Goal: Task Accomplishment & Management: Complete application form

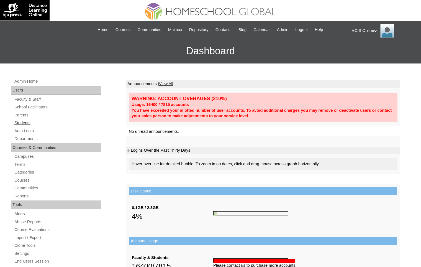
click at [29, 121] on link "Students" at bounding box center [57, 123] width 87 height 7
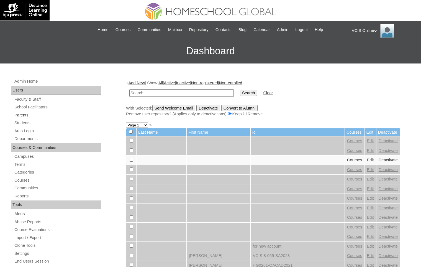
click at [27, 115] on link "Parents" at bounding box center [57, 115] width 87 height 7
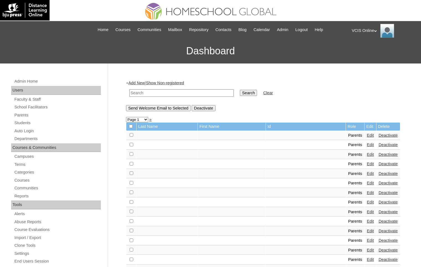
click at [143, 82] on link "Add New" at bounding box center [137, 83] width 16 height 4
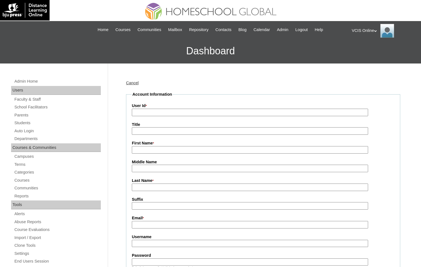
click at [197, 115] on input "User Id *" at bounding box center [250, 112] width 237 height 7
paste input "Princess Lapid drcarepharmacy88@gmail.com VCIS001-1B-PA2025 plapid2025 KsRHjw"
drag, startPoint x: 162, startPoint y: 113, endPoint x: 128, endPoint y: 111, distance: 34.7
click at [128, 111] on fieldset "Account Information User Id * Princess Lapid drcarepharmacy88@gmail.com VCIS001…" at bounding box center [263, 268] width 275 height 353
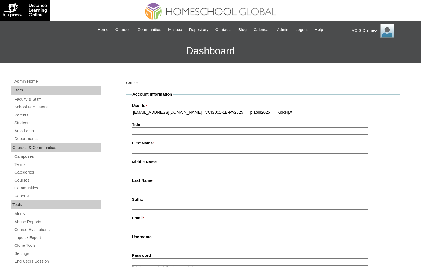
type input "drcarepharmacy88@gmail.com VCIS001-1B-PA2025 plapid2025 KsRHjw"
click at [151, 149] on input "First Name *" at bounding box center [250, 149] width 237 height 7
paste input "Princess Lapid"
click at [158, 151] on input "Princess Lapid" at bounding box center [250, 149] width 237 height 7
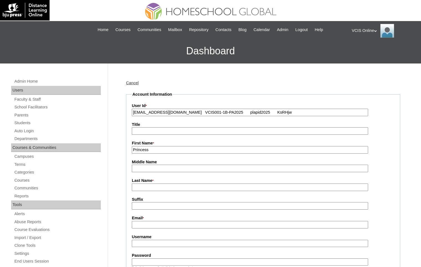
type input "Princess"
click at [150, 186] on input "Last Name *" at bounding box center [250, 187] width 237 height 7
paste input "Lapid"
type input "Lapid (2025)"
click at [158, 207] on input "Suffix" at bounding box center [250, 205] width 237 height 7
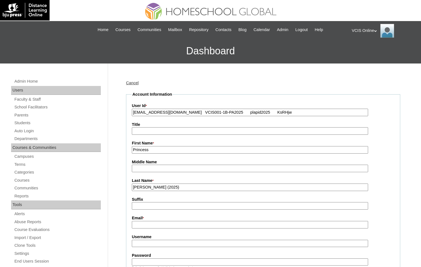
drag, startPoint x: 206, startPoint y: 113, endPoint x: 141, endPoint y: 113, distance: 65.7
click at [140, 113] on input "drcarepharmacy88@gmail.com VCIS001-1B-PA2025 plapid2025 KsRHjw" at bounding box center [250, 112] width 237 height 7
type input "VCIS001-1B-PA2025 plapid2025 KsRHjw"
click at [162, 223] on input "Email *" at bounding box center [250, 224] width 237 height 7
paste input "drcarepharmacy88@gmail.com"
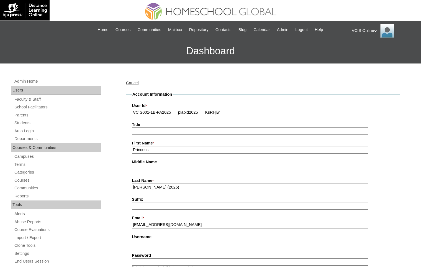
type input "drcarepharmacy88@gmail.com"
click at [184, 113] on input "VCIS001-1B-PA2025 plapid2025 KsRHjw" at bounding box center [250, 112] width 237 height 7
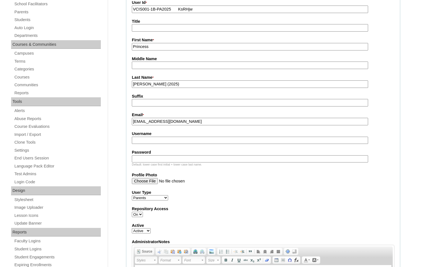
scroll to position [116, 0]
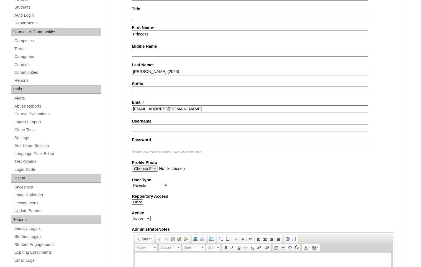
type input "VCIS001-1B-PA2025 KsRHjw"
click at [176, 122] on label "Username" at bounding box center [263, 121] width 263 height 6
click at [176, 124] on input "Username" at bounding box center [250, 127] width 237 height 7
paste input "plapid2025"
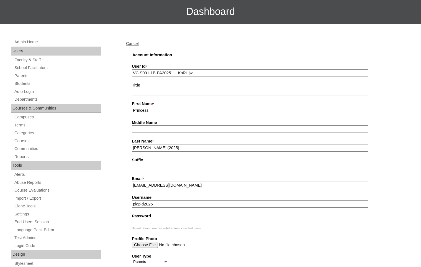
scroll to position [2, 0]
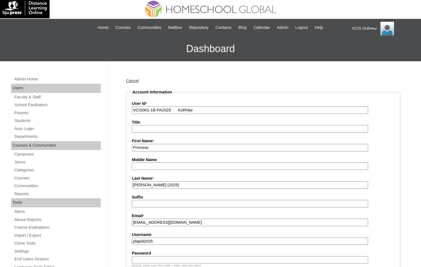
type input "plapid2025"
click at [187, 109] on input "VCIS001-1B-PA2025 KsRHjw" at bounding box center [250, 109] width 237 height 7
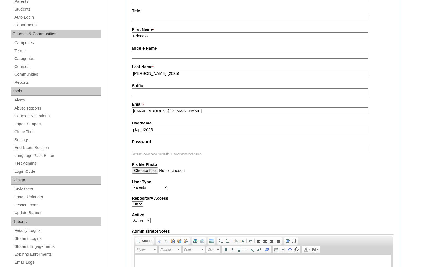
type input "VCIS001-1B-PA2025"
click at [175, 151] on input "Password" at bounding box center [250, 148] width 237 height 7
paste input "KsRHjw"
type input "KsRHjw"
click at [208, 175] on fieldset "Account Information User Id * VCIS001-1B-PA2025 Title First Name * Princess Mid…" at bounding box center [263, 154] width 275 height 353
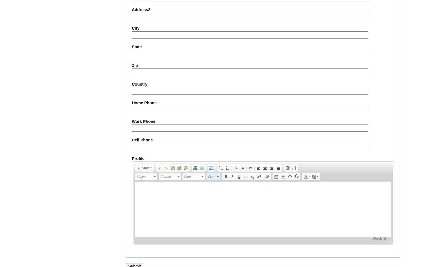
scroll to position [480, 0]
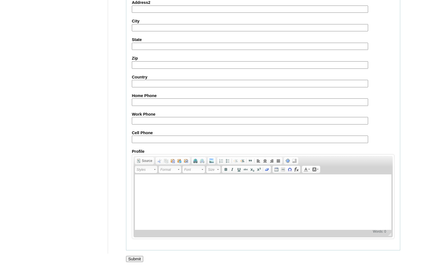
click at [135, 256] on input "Submit" at bounding box center [134, 259] width 17 height 6
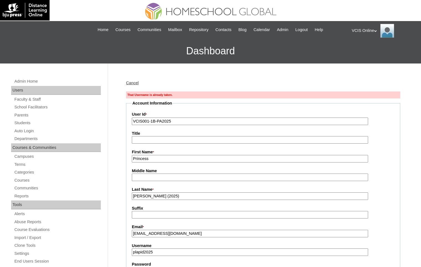
click at [186, 123] on input "VCIS001-1B-PA2025" at bounding box center [250, 121] width 237 height 7
click at [149, 121] on input "VCIS001-1B-PA2025" at bounding box center [250, 121] width 237 height 7
type input "VCIS002-1B-PA2025"
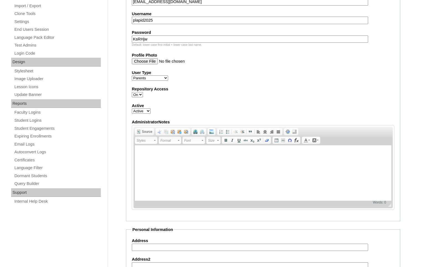
scroll to position [489, 0]
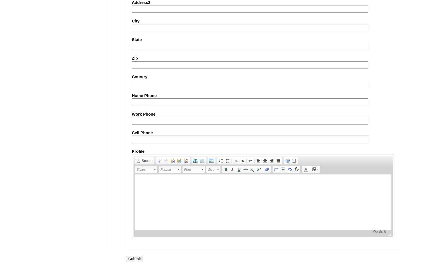
click at [135, 259] on input "Submit" at bounding box center [134, 259] width 17 height 6
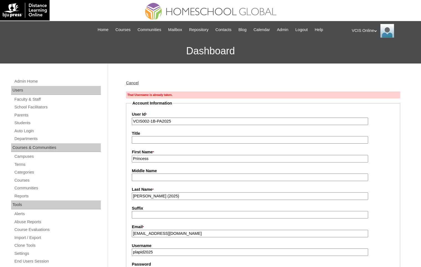
click at [177, 122] on input "VCIS002-1B-PA2025" at bounding box center [250, 121] width 237 height 7
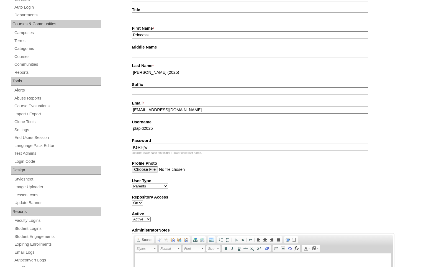
scroll to position [126, 0]
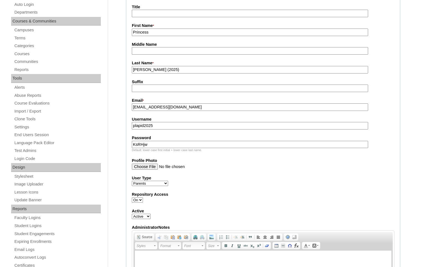
click at [178, 125] on input "plapid2025" at bounding box center [250, 125] width 237 height 7
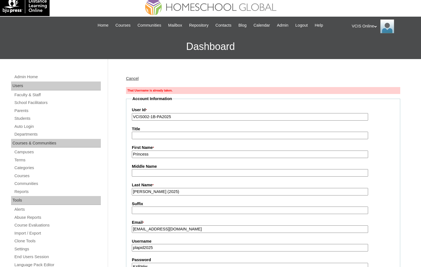
scroll to position [5, 0]
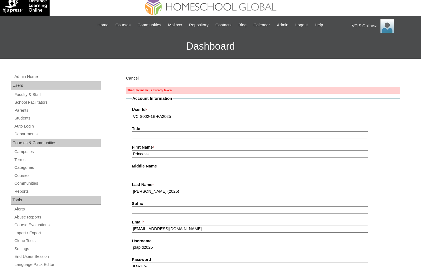
click at [150, 116] on input "VCIS002-1B-PA2025" at bounding box center [250, 116] width 237 height 7
type input "VCIS001-1B-PA2025"
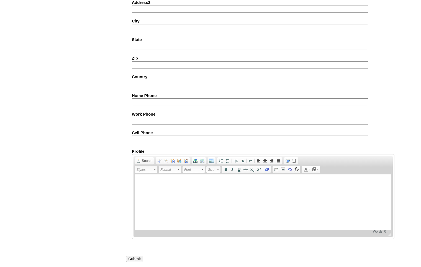
click at [136, 256] on input "Submit" at bounding box center [134, 259] width 17 height 6
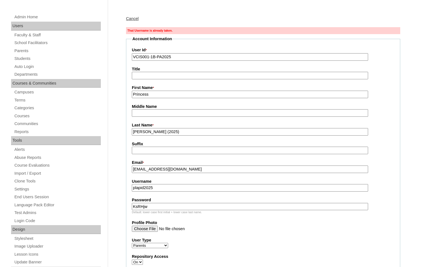
scroll to position [86, 0]
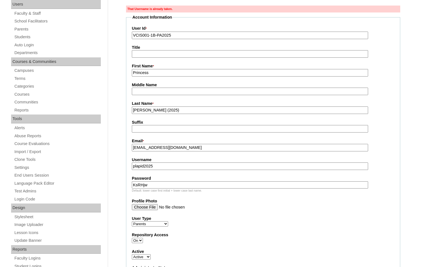
click at [197, 168] on input "plapid2025" at bounding box center [250, 165] width 237 height 7
paste input "rincess"
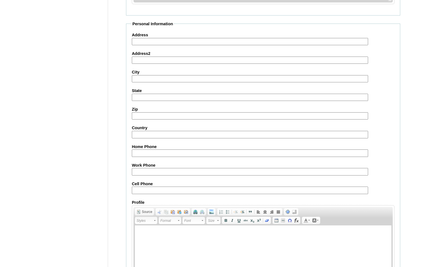
scroll to position [489, 0]
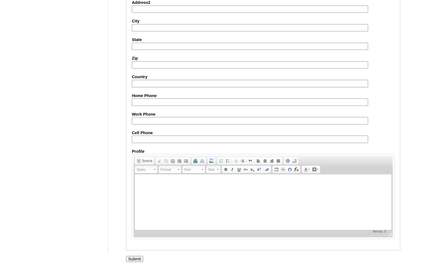
type input "princesslapid2025"
click at [134, 258] on input "Submit" at bounding box center [134, 259] width 17 height 6
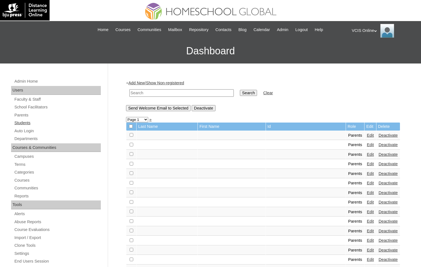
click at [33, 122] on link "Students" at bounding box center [57, 123] width 87 height 7
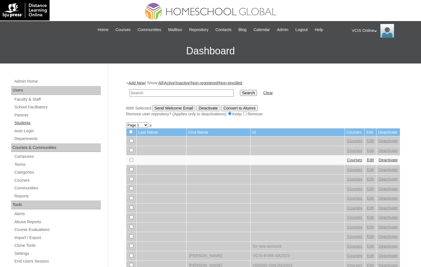
click at [32, 123] on link "Students" at bounding box center [57, 123] width 87 height 7
click at [143, 84] on link "Add New" at bounding box center [137, 83] width 16 height 4
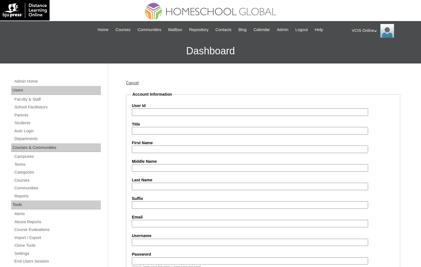
click at [171, 108] on div "User Id" at bounding box center [263, 109] width 263 height 13
click at [175, 115] on input "User Id" at bounding box center [250, 111] width 237 height 7
paste input "Manoah Isaac Lapid Mendoza drcarepharmacy88@gmail.com VCIS001-1B-SA2025 manoah.…"
drag, startPoint x: 252, startPoint y: 112, endPoint x: 243, endPoint y: 112, distance: 9.2
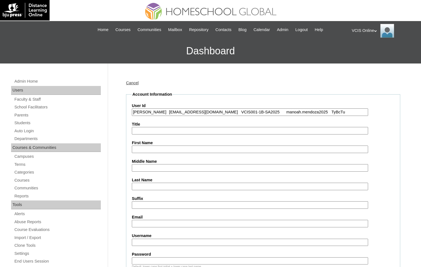
click at [243, 112] on input "Manoah Isaac Lapid Mendoza drcarepharmacy88@gmail.com VCIS001-1B-SA2025 manoah.…" at bounding box center [250, 111] width 237 height 7
click at [250, 111] on input "Manoah Isaac Lapid Mendoza drcarepharmacy88@gmail.com VCIS001-1B-SA2025 manoah.…" at bounding box center [250, 111] width 237 height 7
click at [264, 113] on input "Manoah Isaac Lapid Mendoza drcarepharmacy88@gmail.com VCIS001-1B-SA2025 manoah.…" at bounding box center [250, 111] width 237 height 7
click at [271, 111] on input "Manoah Isaac Lapid Mendoza drcarepharmacy88@gmail.com VCIS001-1B-SA2025 manoah.…" at bounding box center [250, 111] width 237 height 7
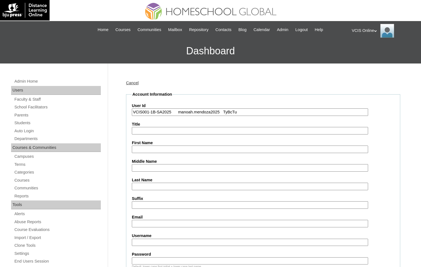
type input "VCIS001-1B-SA2025 manoah.mendoza2025 TyBcTu"
click at [226, 147] on input "First Name" at bounding box center [250, 149] width 237 height 7
paste input "Manoah Isaac Lapid Mendoza drcarepharmacy88@gmail.com"
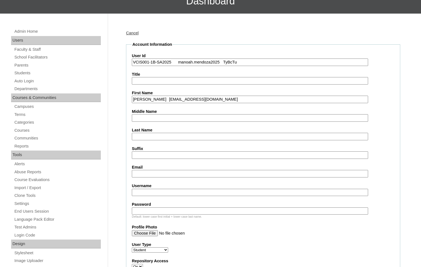
scroll to position [75, 0]
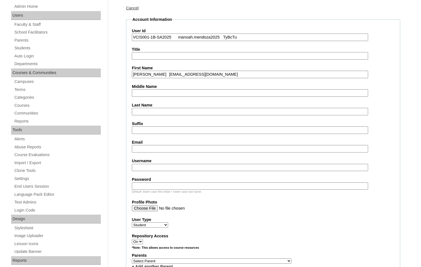
drag, startPoint x: 204, startPoint y: 76, endPoint x: 294, endPoint y: 134, distance: 106.8
click at [294, 134] on fieldset "Account Information User Id VCIS001-1B-SA2025 manoah.mendoza2025 TyBcTu Title F…" at bounding box center [263, 241] width 275 height 448
type input "Manoah Isaac Lapid Mendoza"
click at [240, 148] on input "Email" at bounding box center [250, 148] width 237 height 7
paste input "drcarepharmacy88@gmail.com"
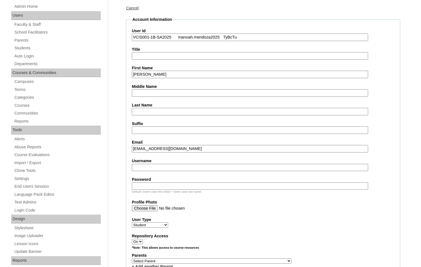
type input "drcarepharmacy88@gmail.com"
click at [181, 73] on input "Manoah Isaac Lapid Mendoza" at bounding box center [250, 74] width 237 height 7
type input "Manoah Isaac Lapid"
click at [166, 109] on input "Last Name" at bounding box center [250, 111] width 237 height 7
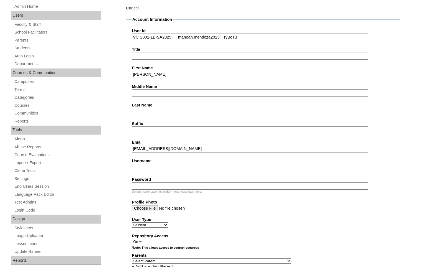
paste input "[PERSON_NAME]"
type input "[PERSON_NAME]"
click at [168, 69] on label "First Name" at bounding box center [263, 68] width 263 height 6
click at [168, 71] on input "Manoah Isaac Lapid" at bounding box center [250, 74] width 237 height 7
click at [169, 75] on input "Manoah Isaac Lapid" at bounding box center [250, 74] width 237 height 7
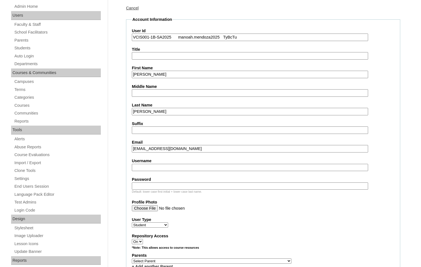
click at [169, 75] on input "Manoah Isaac Lapid" at bounding box center [250, 74] width 237 height 7
type input "[PERSON_NAME]"
paste input "[PERSON_NAME]"
type input "[PERSON_NAME]"
click at [197, 103] on label "Last Name" at bounding box center [263, 105] width 263 height 6
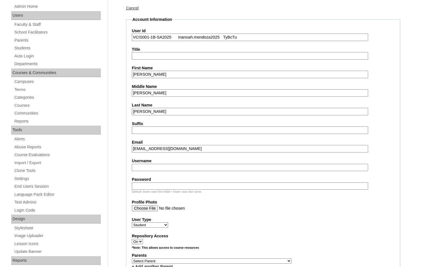
click at [197, 108] on input "[PERSON_NAME]" at bounding box center [250, 111] width 237 height 7
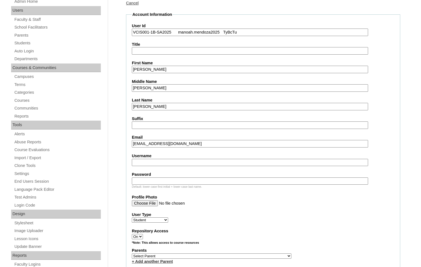
scroll to position [81, 0]
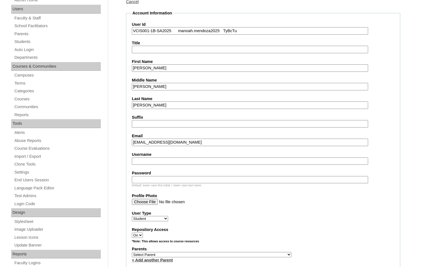
drag, startPoint x: 179, startPoint y: 31, endPoint x: 337, endPoint y: 82, distance: 166.0
click at [337, 81] on fieldset "Account Information User Id VCIS001-1B-SA2025 manoah.mendoza2025 TyBcTu Title F…" at bounding box center [263, 234] width 275 height 448
type input "VCIS001-1B-SA2025"
click at [190, 162] on input "Username" at bounding box center [250, 160] width 237 height 7
paste input "manoah.mendoza2025 TyBcTu"
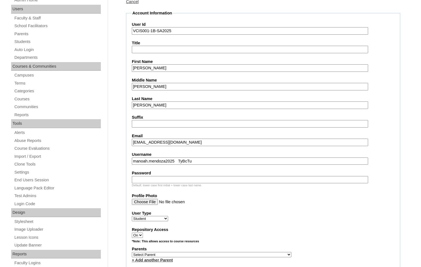
click at [192, 162] on input "manoah.mendoza2025 TyBcTu" at bounding box center [250, 160] width 237 height 7
type input "manoah.mendoza2025"
paste input "TyBcTu"
type input "TyBcTu"
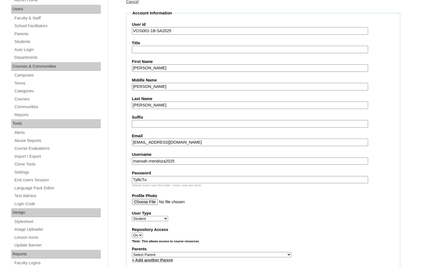
click at [241, 194] on label "Profile Photo" at bounding box center [263, 196] width 263 height 6
click at [241, 199] on input "Profile Photo" at bounding box center [250, 202] width 237 height 6
click at [200, 253] on select "Select Parent , , , , , , , , , , , , , , , , , , , , , , , , , , , , , , , , ,…" at bounding box center [212, 254] width 160 height 5
select select "43516"
click at [132, 252] on select "Select Parent , , , , , , , , , , , , , , , , , , , , , , , , , , , , , , , , ,…" at bounding box center [212, 254] width 160 height 5
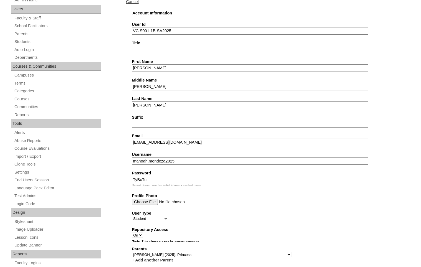
click at [270, 242] on div "*Note: This allows access to course resources" at bounding box center [263, 242] width 263 height 7
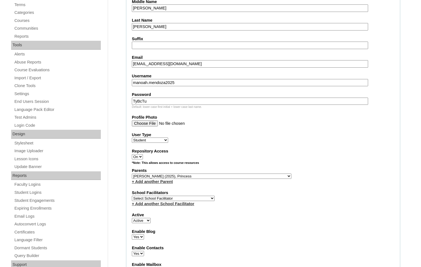
scroll to position [164, 0]
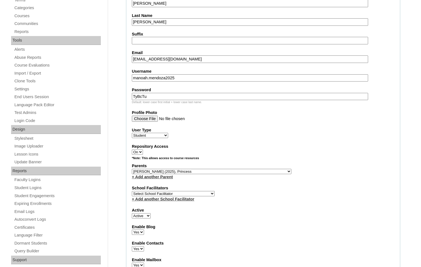
click at [215, 172] on select "Select Parent , , , , , , , , , , , , , , , , , , , , , , , , , , , , , , , , ,…" at bounding box center [212, 171] width 160 height 5
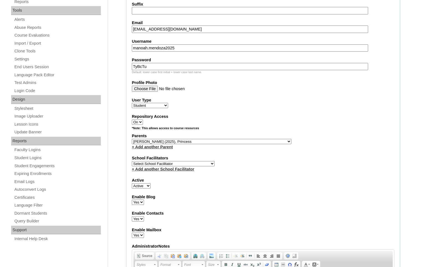
scroll to position [232, 0]
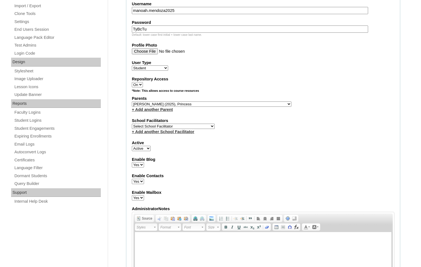
click at [165, 124] on select "Select School Facilitator Norman Añain Ruffa Abadijas Mary Abella Gloryfe Abion…" at bounding box center [173, 126] width 83 height 5
select select "43305"
click at [132, 124] on select "Select School Facilitator Norman Añain Ruffa Abadijas Mary Abella Gloryfe Abion…" at bounding box center [173, 126] width 83 height 5
click at [271, 167] on fieldset "Account Information User Id VCIS001-1B-SA2025 Title First Name Manoah Isaac Mid…" at bounding box center [263, 84] width 275 height 448
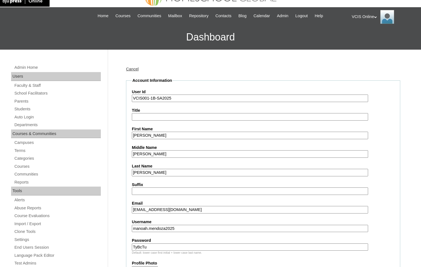
scroll to position [0, 0]
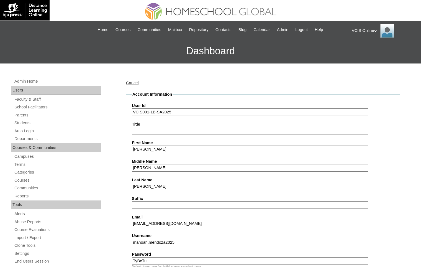
click at [188, 111] on input "VCIS001-1B-SA2025" at bounding box center [250, 111] width 237 height 7
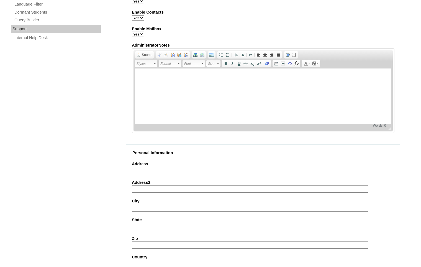
scroll to position [573, 0]
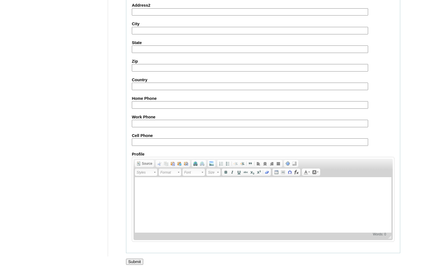
click at [135, 259] on input "Submit" at bounding box center [134, 262] width 17 height 6
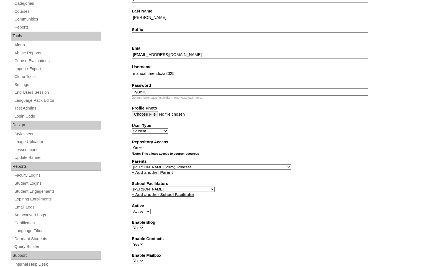
scroll to position [0, 0]
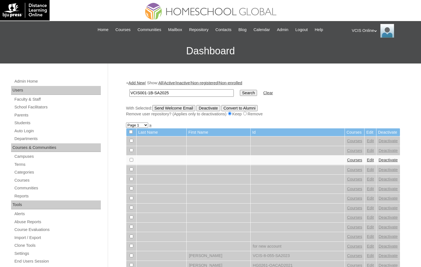
type input "VCIS001-1B-SA2025"
click at [240, 90] on input "Search" at bounding box center [248, 93] width 17 height 6
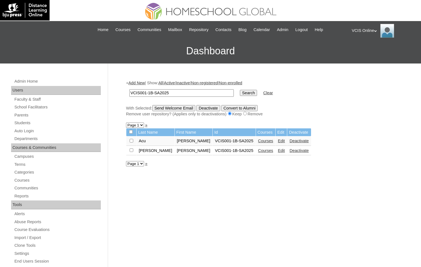
click at [278, 151] on link "Edit" at bounding box center [281, 150] width 7 height 4
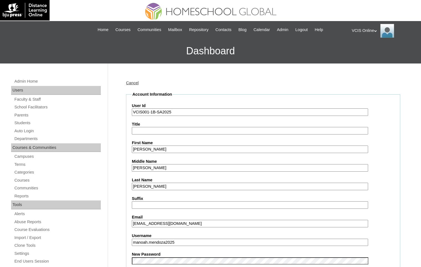
click at [150, 110] on input "VCIS001-1B-SA2025" at bounding box center [250, 111] width 237 height 7
type input "VCIS002-1B-SA2025"
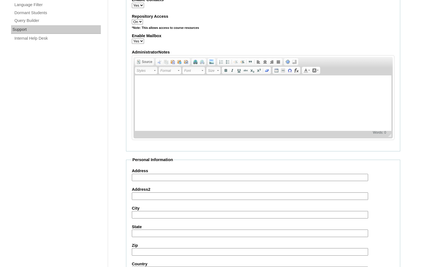
scroll to position [578, 0]
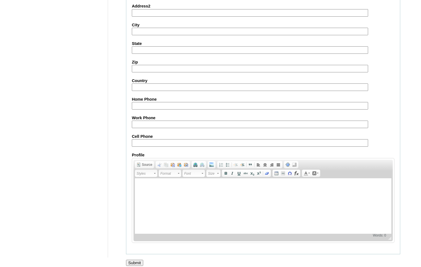
click at [133, 260] on input "Submit" at bounding box center [134, 263] width 17 height 6
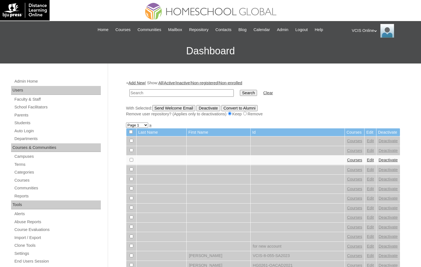
paste input "VCIS002-1B-SA2025"
type input "VCIS002-1B-SA2025"
click at [240, 90] on input "Search" at bounding box center [248, 93] width 17 height 6
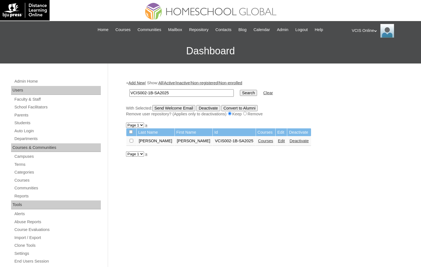
click at [258, 141] on link "Courses" at bounding box center [265, 141] width 15 height 4
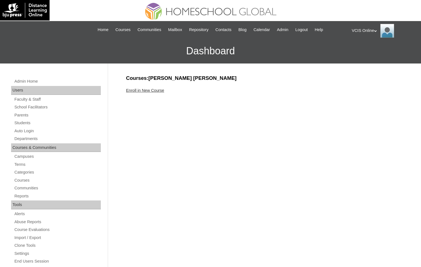
click at [143, 89] on link "Enroll in New Course" at bounding box center [145, 90] width 38 height 4
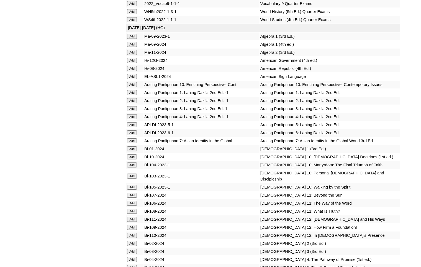
scroll to position [1201, 0]
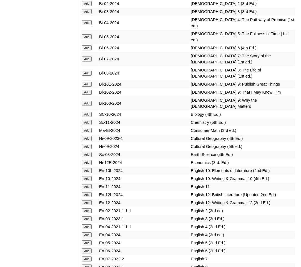
scroll to position [1594, 0]
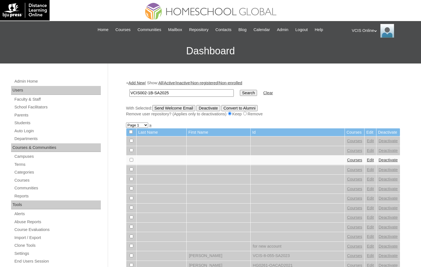
click at [149, 92] on input "VCIS002-1B-SA2025" at bounding box center [181, 92] width 105 height 7
type input "VCIS001-1B-SA2025"
click at [240, 90] on input "Search" at bounding box center [248, 93] width 17 height 6
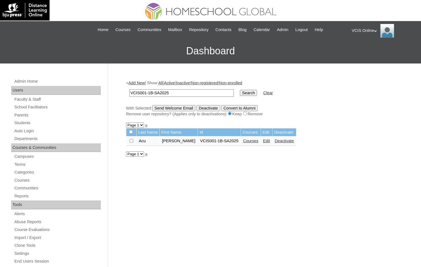
click at [258, 140] on link "Courses" at bounding box center [250, 141] width 15 height 4
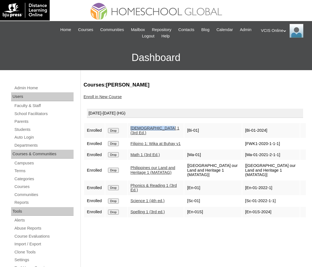
drag, startPoint x: 173, startPoint y: 126, endPoint x: 134, endPoint y: 126, distance: 38.5
click at [134, 126] on td "[DEMOGRAPHIC_DATA] 1 (3rd Ed.)" at bounding box center [156, 130] width 56 height 15
copy link "[DEMOGRAPHIC_DATA] 1 (3rd Ed.)"
drag, startPoint x: 159, startPoint y: 143, endPoint x: 133, endPoint y: 140, distance: 25.4
click at [133, 140] on td "Filipino 1: Wika at Buhay v1" at bounding box center [156, 143] width 56 height 11
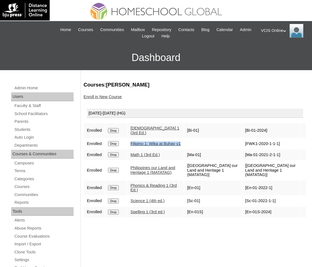
copy link "Filipino 1: Wika at Buhay v1"
drag, startPoint x: 168, startPoint y: 156, endPoint x: 133, endPoint y: 156, distance: 35.5
click at [133, 156] on td "Math 1 (3rd Ed.)" at bounding box center [156, 154] width 56 height 11
copy link "Math 1 (3rd Ed.)"
drag, startPoint x: 163, startPoint y: 190, endPoint x: 134, endPoint y: 185, distance: 29.6
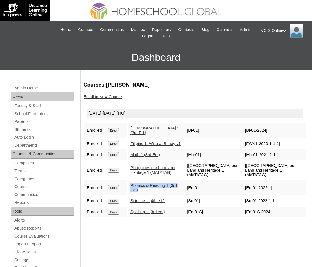
click at [134, 185] on td "Phonics & Reading 1 (3rd Ed.)" at bounding box center [156, 188] width 56 height 15
copy link "Phonics & Reading 1 (3rd Ed.)"
click at [188, 244] on div "Courses:Acu Naomi Zyanna Enroll in New Course 2025-2026 (HG) Enrolled Drop Bibl…" at bounding box center [193, 266] width 225 height 371
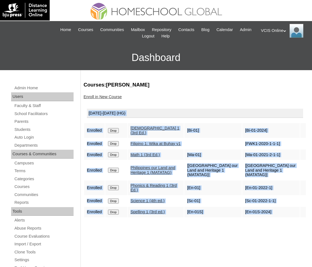
click at [188, 244] on div "Courses:Acu Naomi Zyanna Enroll in New Course 2025-2026 (HG) Enrolled Drop Bibl…" at bounding box center [193, 266] width 225 height 371
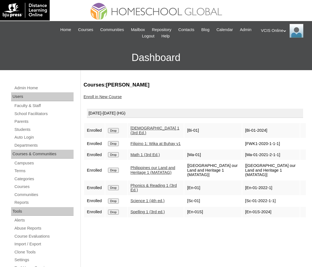
click at [191, 239] on div "Courses:Acu Naomi Zyanna Enroll in New Course 2025-2026 (HG) Enrolled Drop Bibl…" at bounding box center [193, 266] width 225 height 371
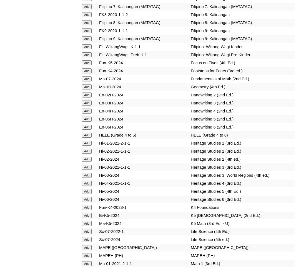
scroll to position [1951, 0]
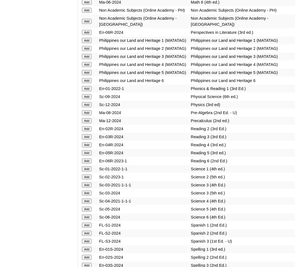
scroll to position [2261, 0]
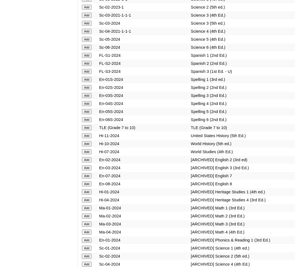
scroll to position [2431, 0]
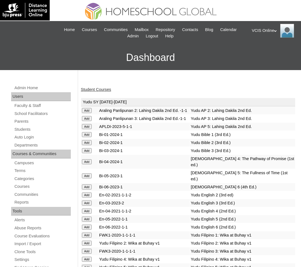
click at [109, 88] on link "Student Courses" at bounding box center [96, 89] width 30 height 4
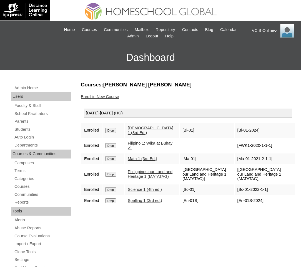
click at [101, 96] on link "Enroll in New Course" at bounding box center [100, 97] width 38 height 4
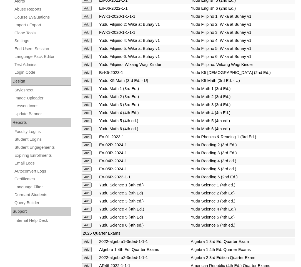
scroll to position [2301, 0]
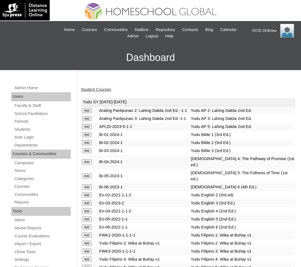
click at [109, 87] on link "Student Courses" at bounding box center [96, 89] width 30 height 4
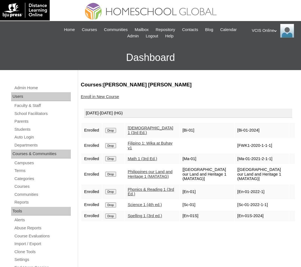
click at [147, 230] on div "Courses:[PERSON_NAME] [PERSON_NAME] Enroll in New Course [DATE]-[DATE] (HG) Enr…" at bounding box center [186, 266] width 217 height 371
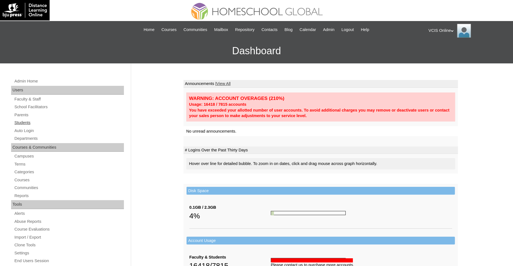
click at [29, 122] on link "Students" at bounding box center [69, 123] width 110 height 7
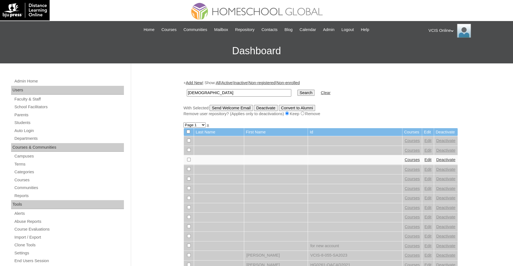
type input "[DEMOGRAPHIC_DATA]"
click at [298, 90] on input "Search" at bounding box center [306, 93] width 17 height 6
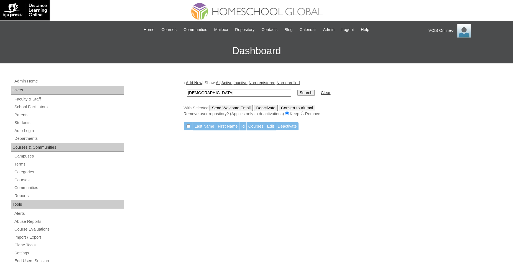
click at [197, 94] on input "maoah" at bounding box center [239, 92] width 105 height 7
type input "mimendoza.student@vcis.edu.ph"
type input "[PERSON_NAME]"
click at [298, 90] on input "Search" at bounding box center [306, 93] width 17 height 6
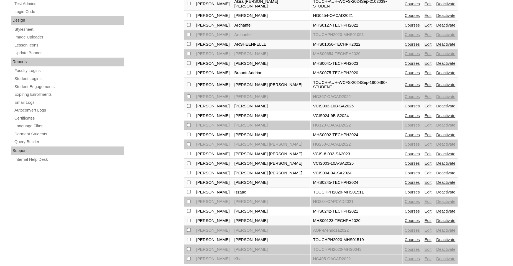
scroll to position [355, 0]
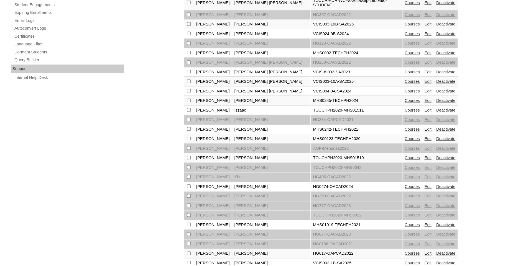
click at [425, 261] on link "Edit" at bounding box center [428, 263] width 7 height 4
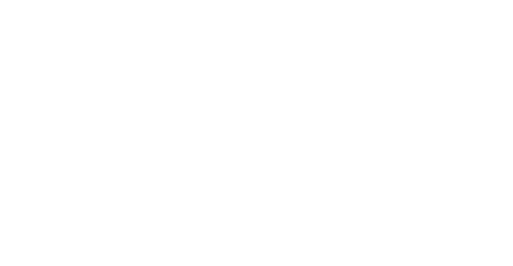
scroll to position [103, 0]
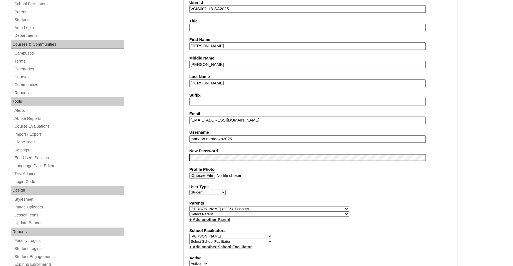
click at [275, 137] on input "manoah.mendoza2025" at bounding box center [307, 139] width 237 height 7
click at [272, 121] on input "[EMAIL_ADDRESS][DOMAIN_NAME]" at bounding box center [307, 120] width 237 height 7
paste input "[EMAIL_ADDRESS][DOMAIN_NAME]"
type input "[EMAIL_ADDRESS][DOMAIN_NAME]"
click at [248, 138] on input "manoah.mendoza2025" at bounding box center [307, 139] width 237 height 7
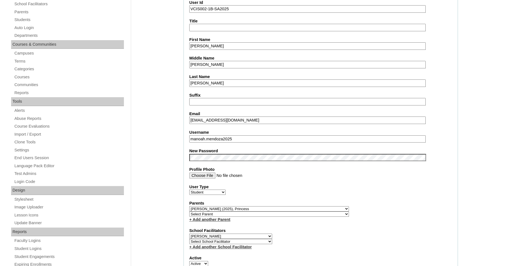
click at [269, 161] on fieldset "Account Information User Id VCIS002-1B-SA2025 Title First Name [PERSON_NAME] Mi…" at bounding box center [321, 215] width 275 height 455
click at [289, 175] on input "Profile Photo" at bounding box center [307, 176] width 237 height 6
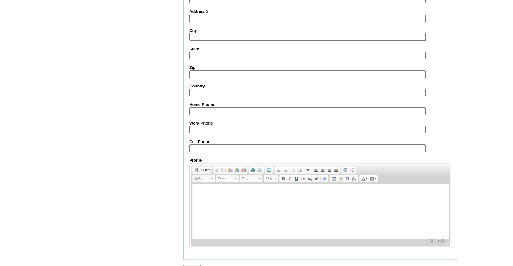
scroll to position [578, 0]
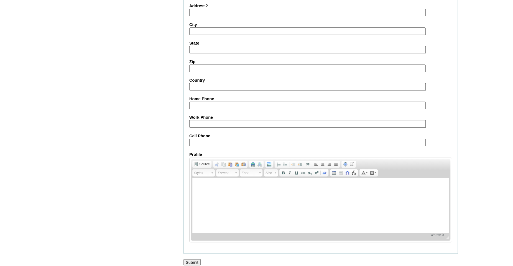
click at [195, 260] on input "Submit" at bounding box center [192, 263] width 17 height 6
